Goal: Task Accomplishment & Management: Use online tool/utility

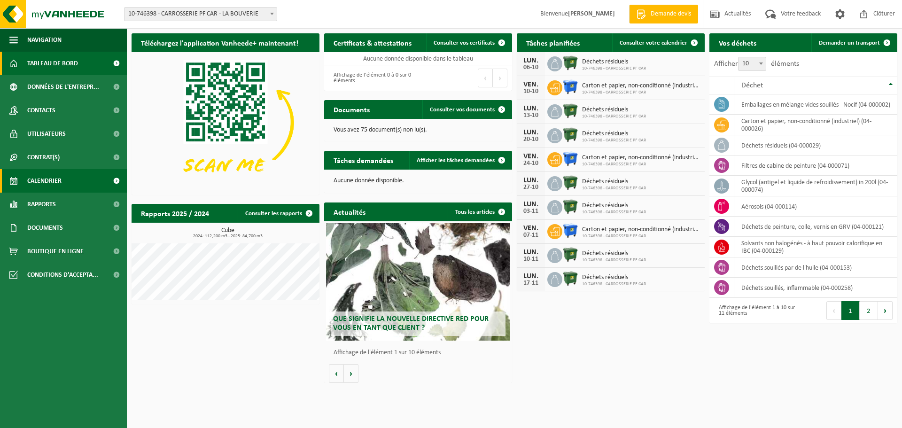
click at [47, 174] on span "Calendrier" at bounding box center [44, 180] width 34 height 23
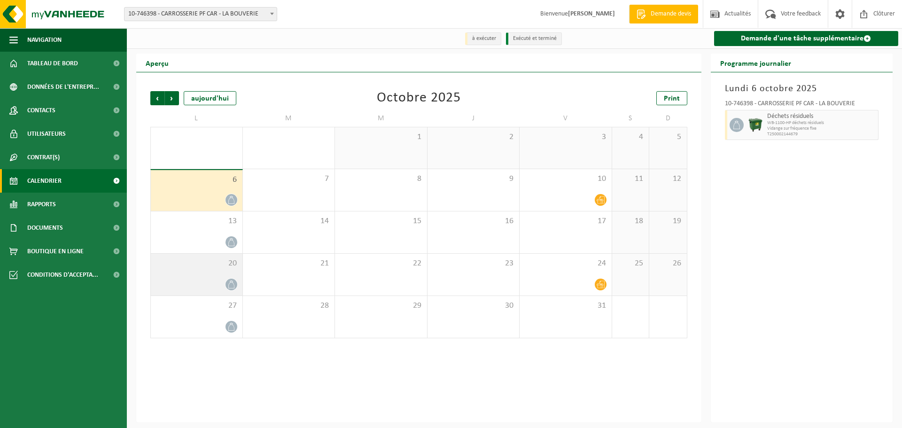
click at [228, 281] on icon at bounding box center [231, 284] width 8 height 8
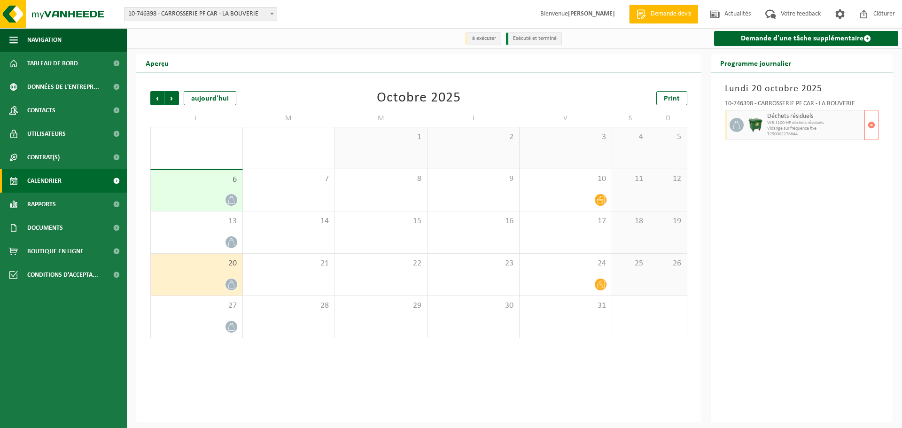
click at [809, 124] on span "WB-1100-HP déchets résiduels" at bounding box center [814, 123] width 95 height 6
click at [188, 263] on span "20" at bounding box center [196, 263] width 82 height 10
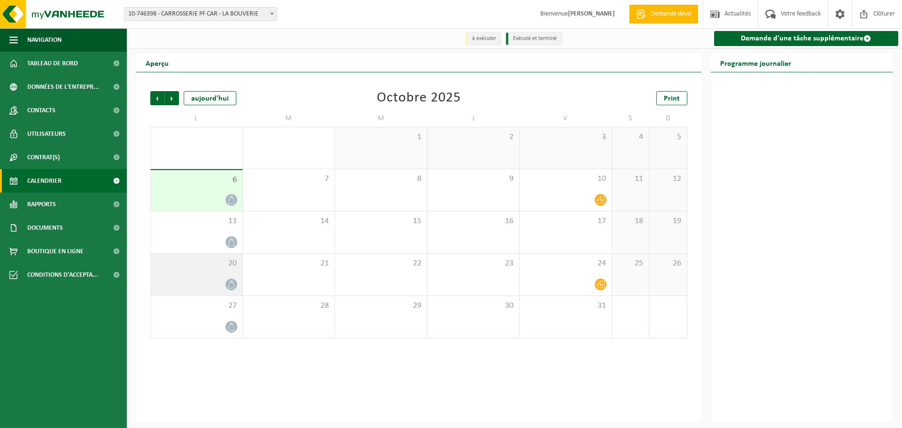
click at [203, 280] on div at bounding box center [196, 284] width 82 height 13
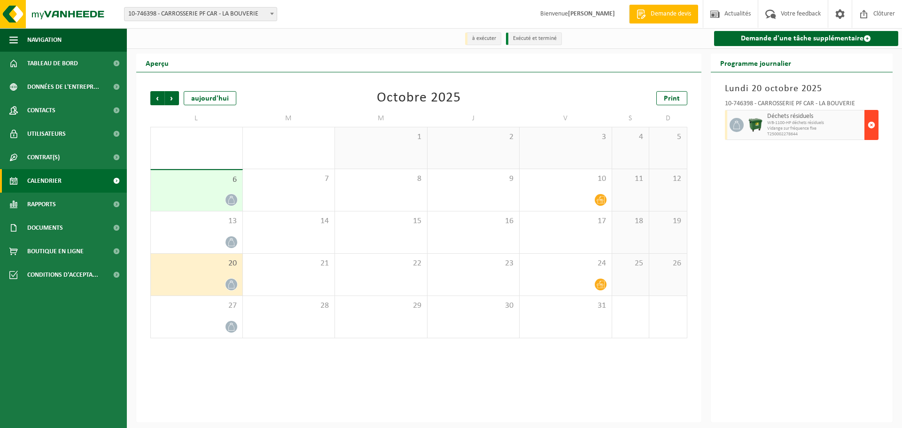
click at [873, 125] on span "button" at bounding box center [872, 125] width 8 height 19
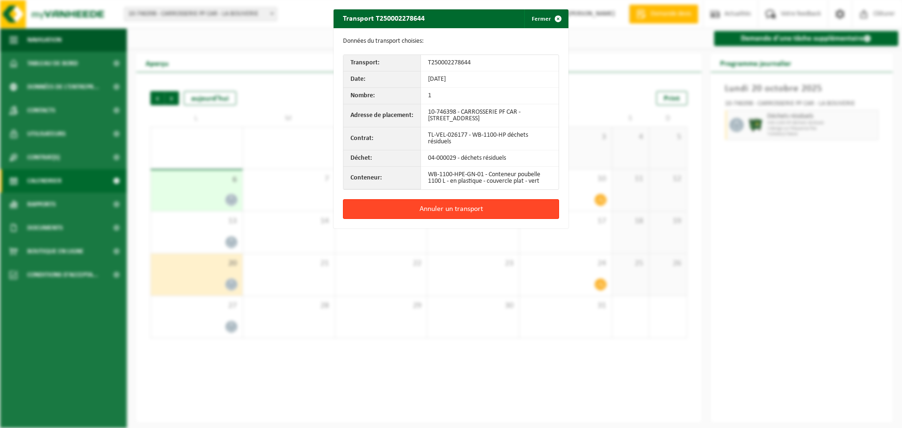
click at [471, 211] on button "Annuler un transport" at bounding box center [451, 209] width 216 height 20
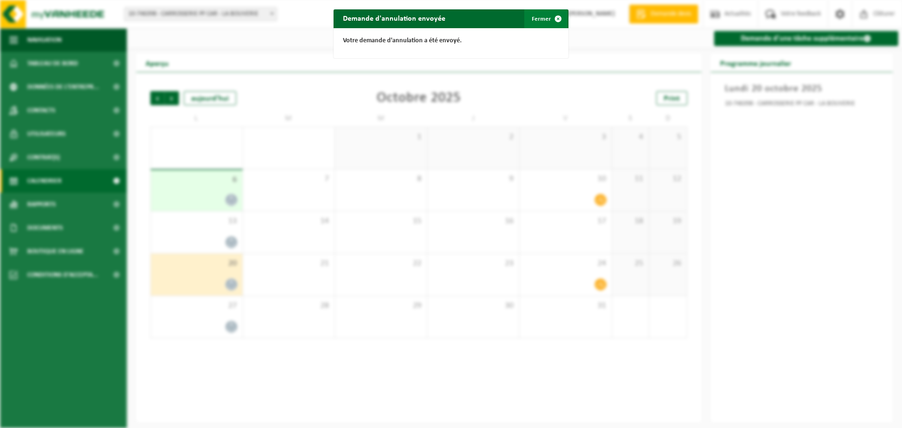
click at [555, 19] on span "button" at bounding box center [558, 18] width 19 height 19
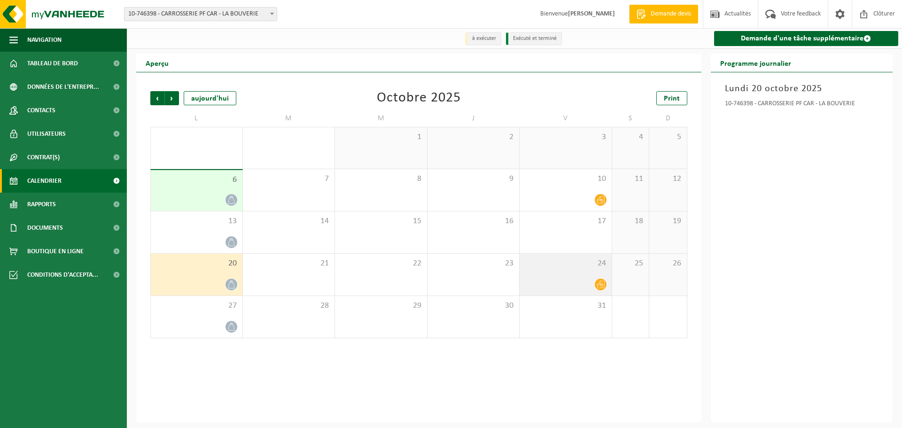
click at [598, 281] on icon at bounding box center [601, 284] width 8 height 8
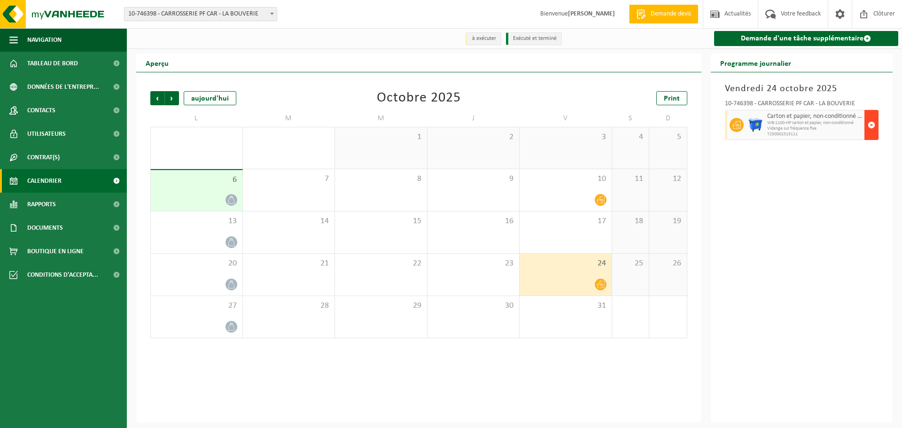
click at [869, 125] on span "button" at bounding box center [872, 125] width 8 height 19
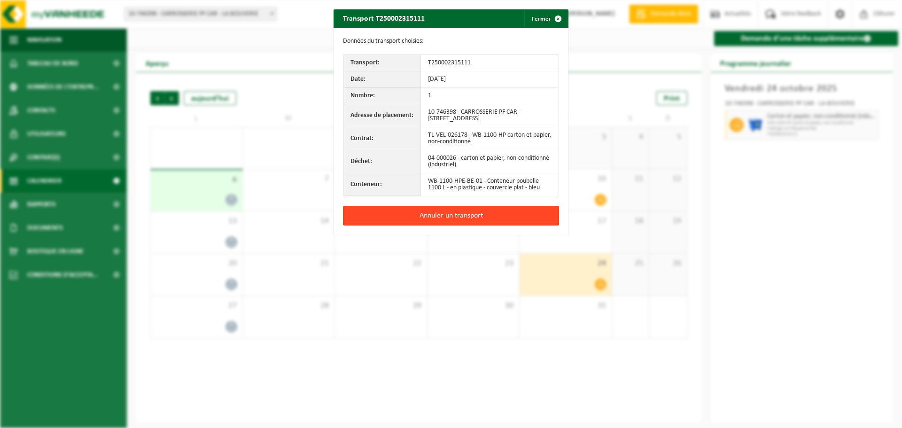
click at [463, 218] on button "Annuler un transport" at bounding box center [451, 216] width 216 height 20
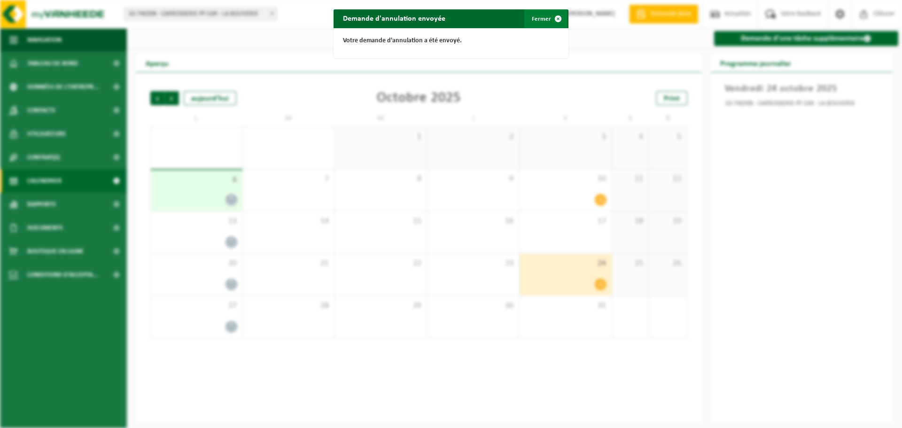
click at [542, 19] on button "Fermer" at bounding box center [545, 18] width 43 height 19
